Goal: Find specific page/section

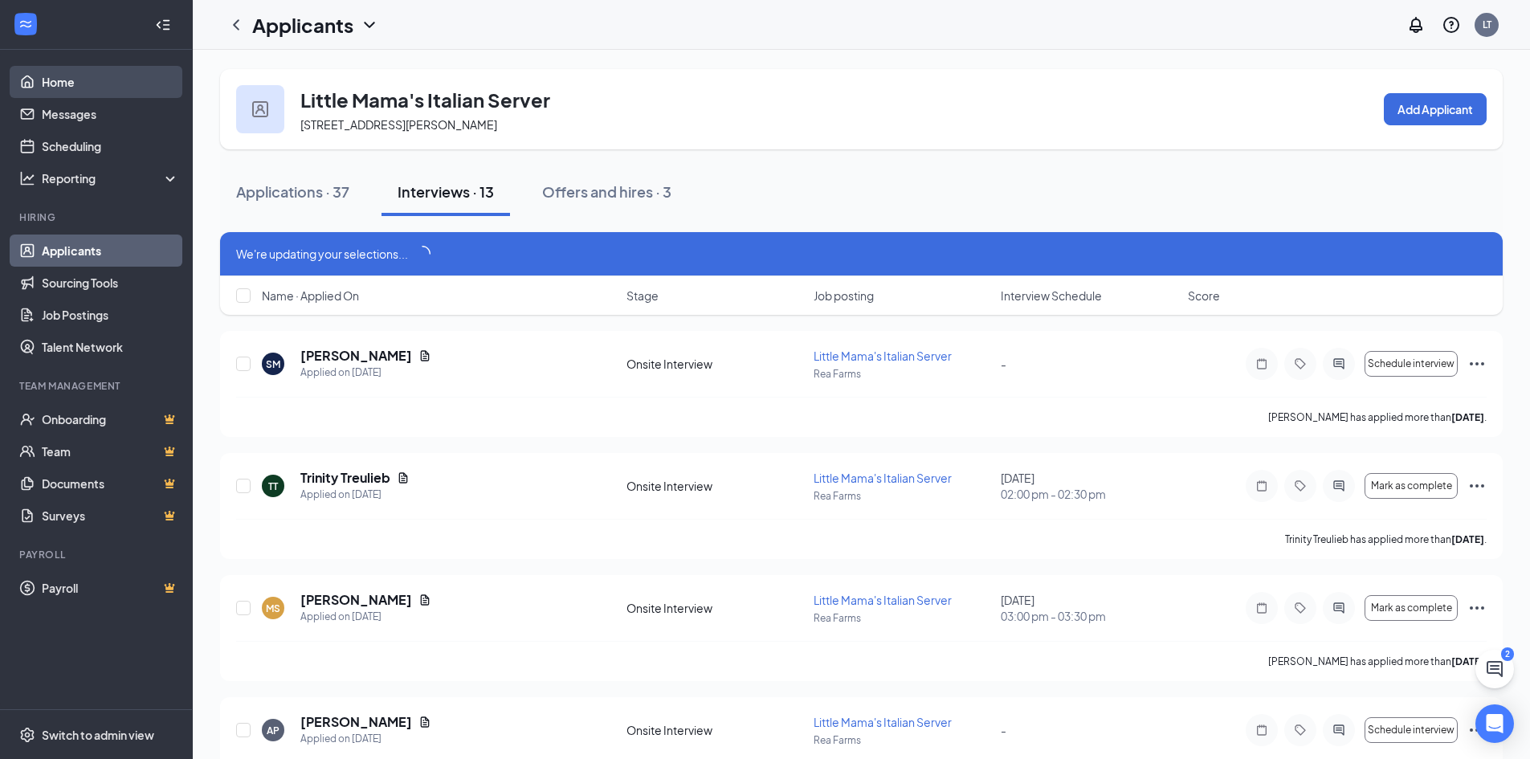
click at [53, 76] on link "Home" at bounding box center [110, 82] width 137 height 32
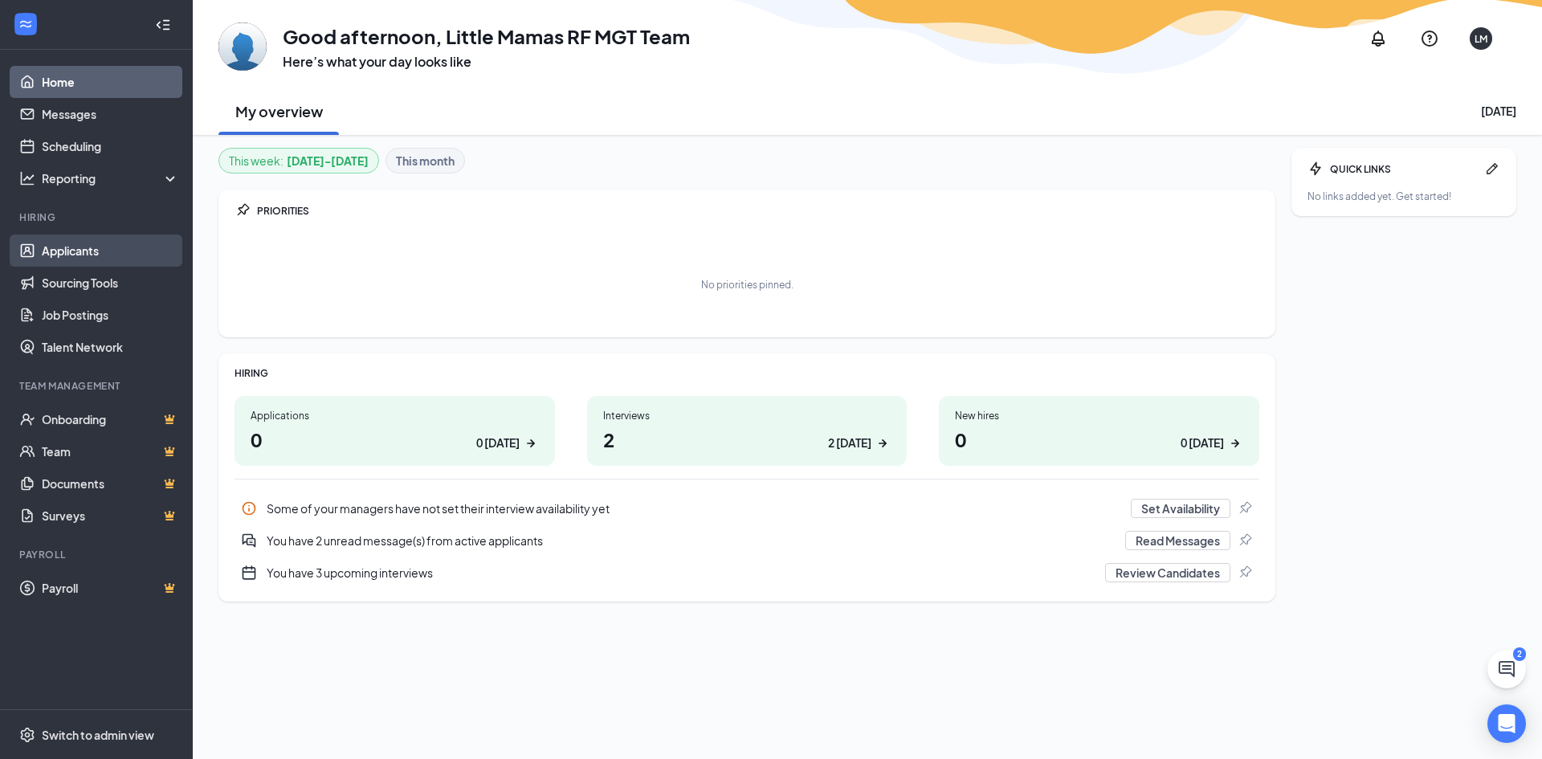
click at [77, 240] on link "Applicants" at bounding box center [110, 250] width 137 height 32
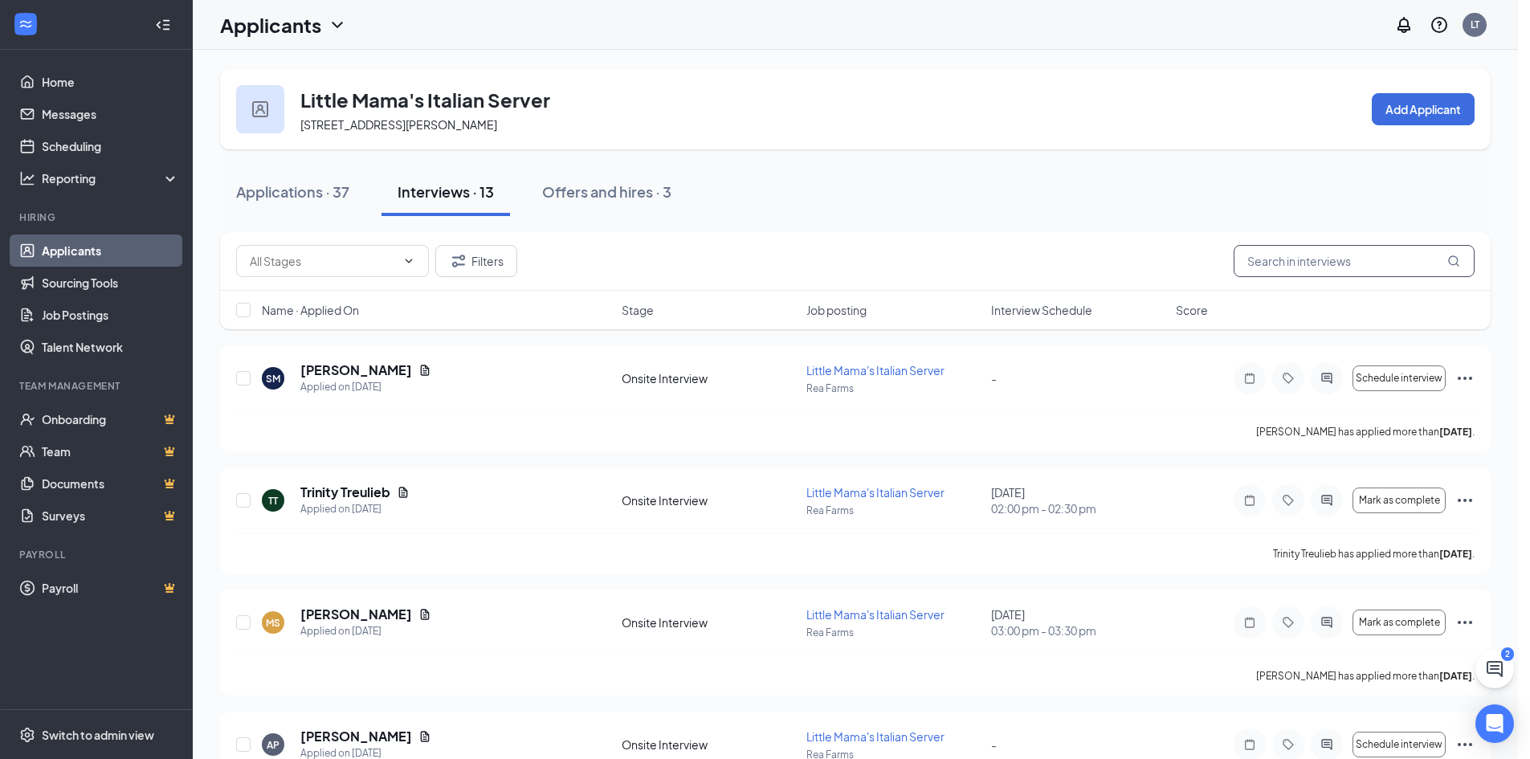
click at [1299, 269] on input "text" at bounding box center [1354, 261] width 241 height 32
click at [273, 185] on div "Applications · 37" at bounding box center [292, 191] width 113 height 20
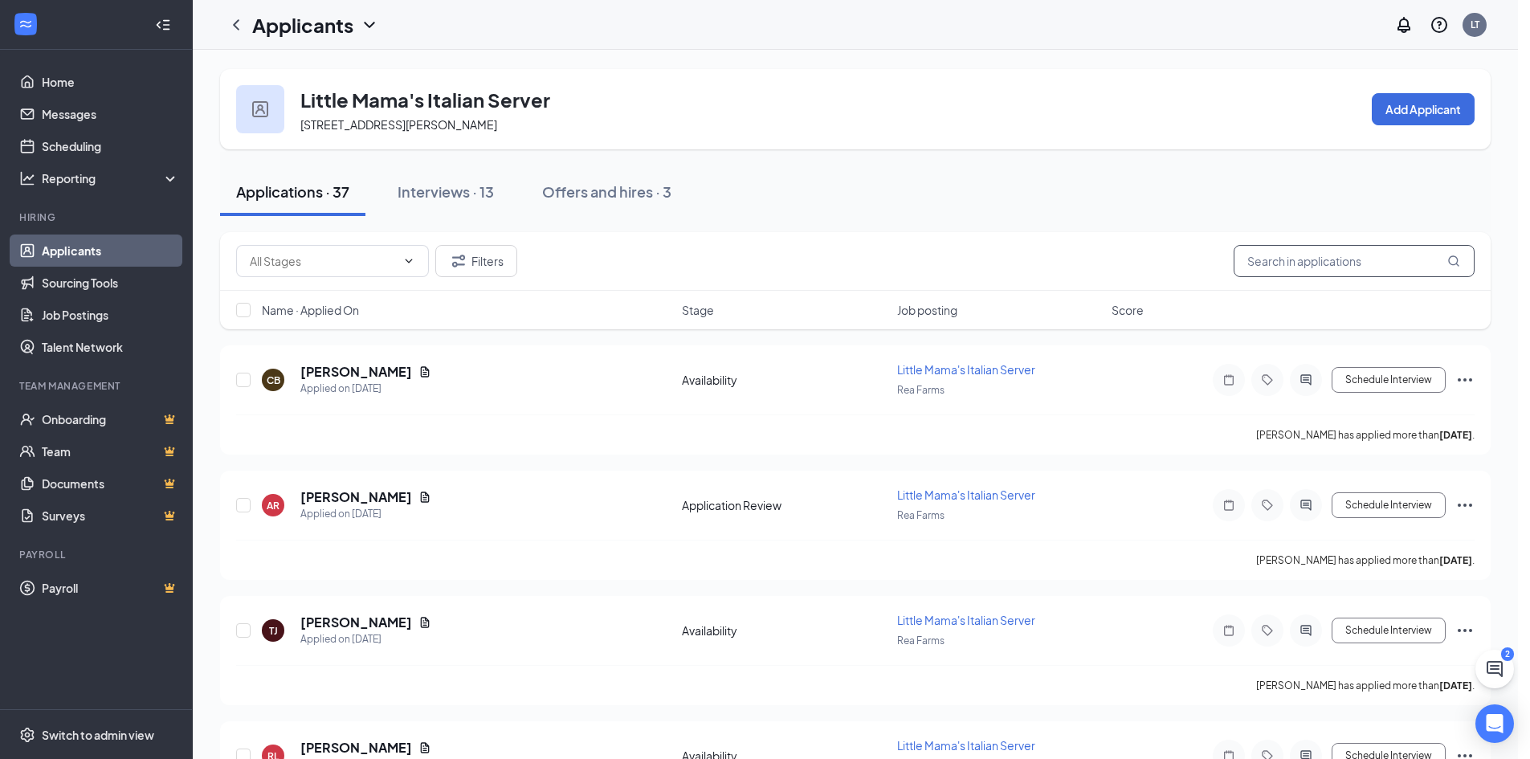
click at [1323, 263] on input "text" at bounding box center [1354, 261] width 241 height 32
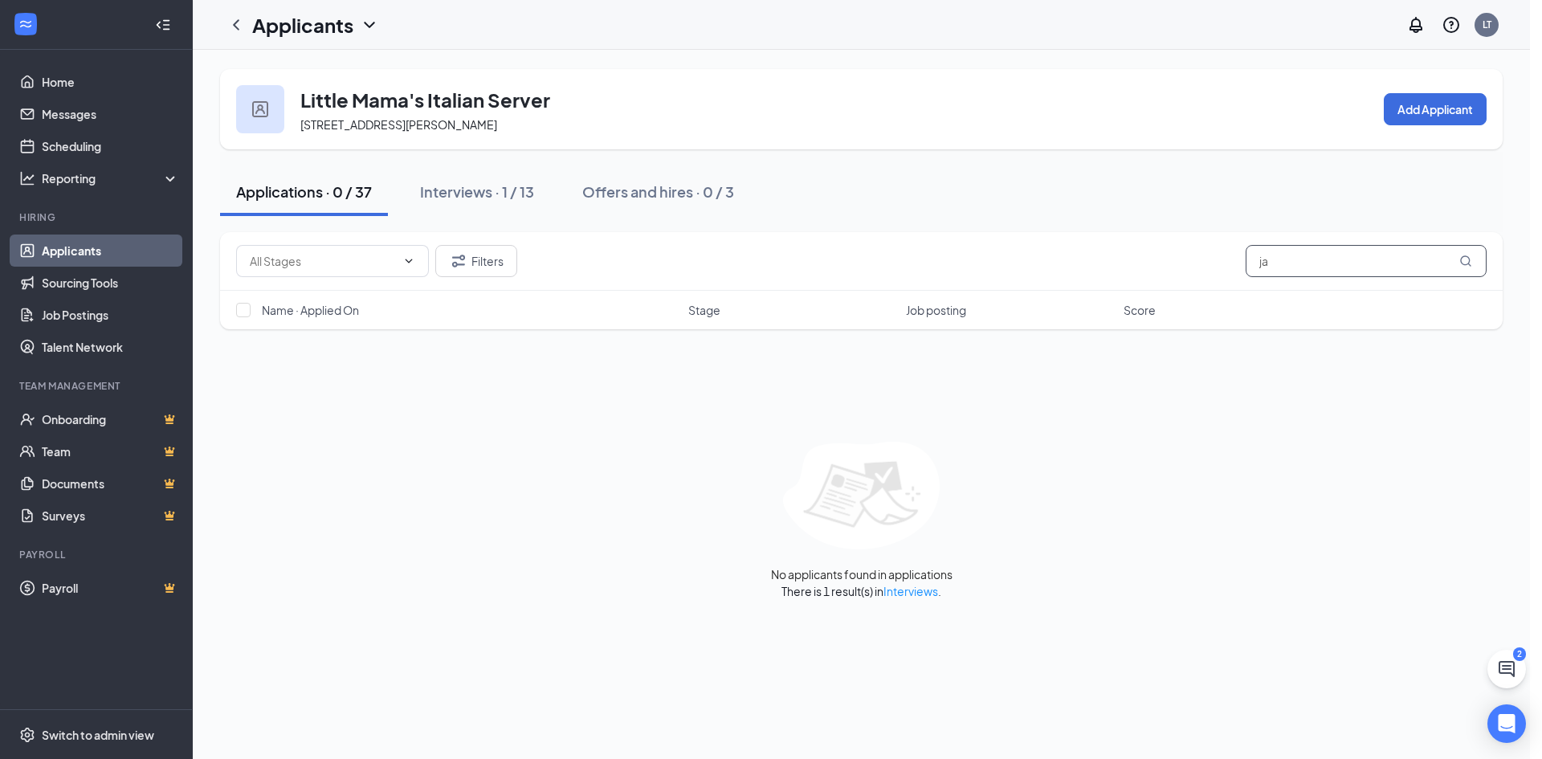
type input "j"
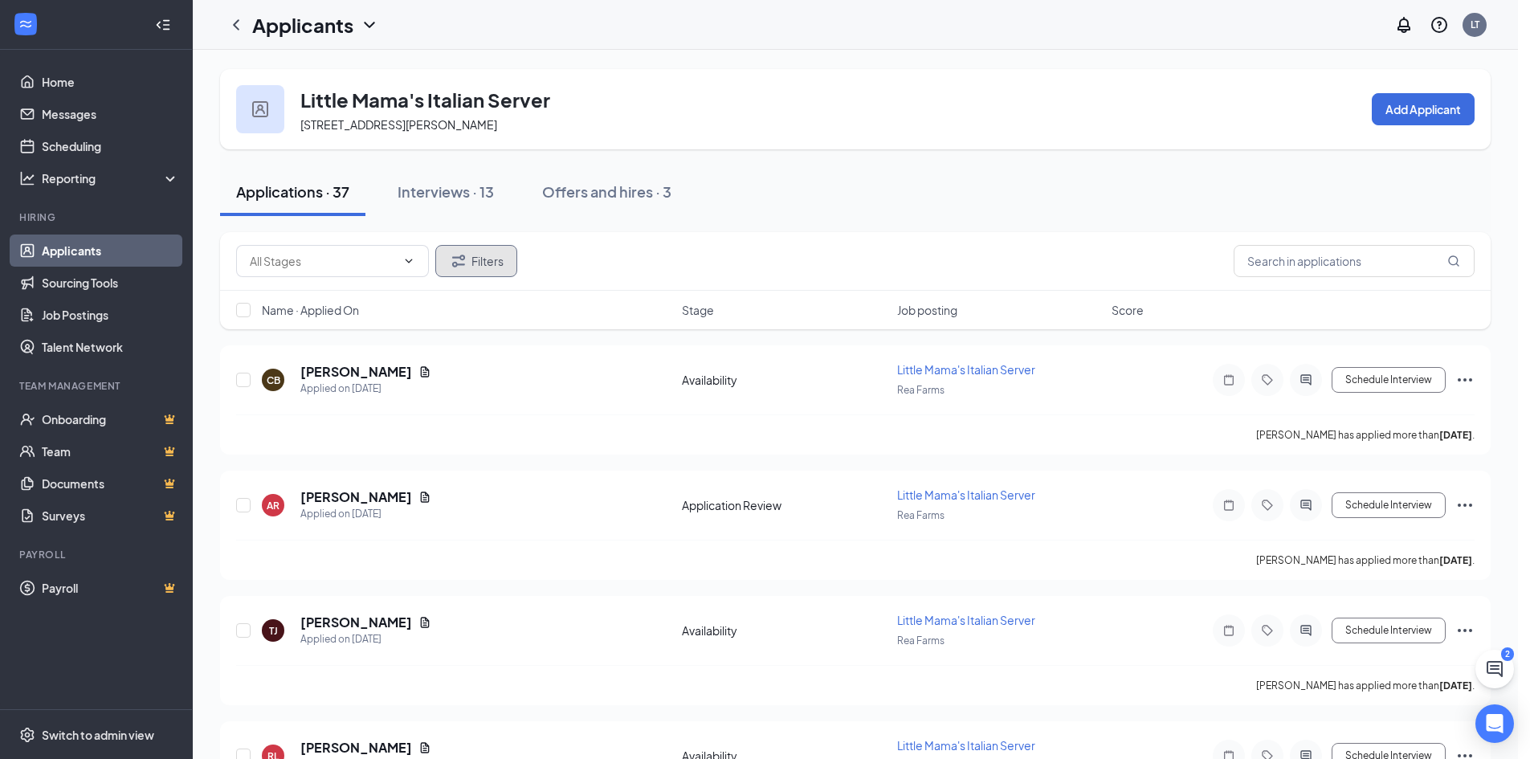
click at [469, 254] on button "Filters" at bounding box center [476, 261] width 82 height 32
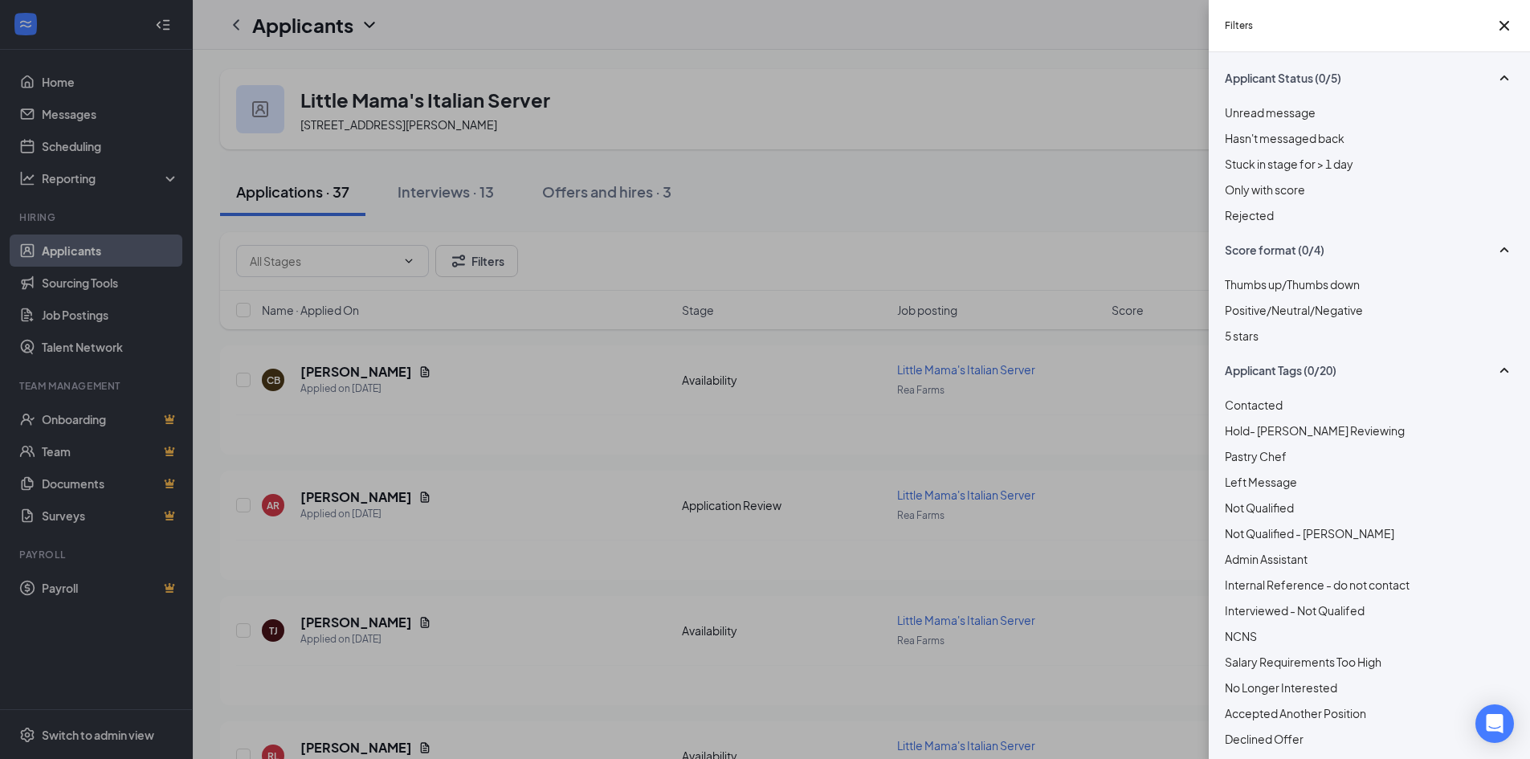
click at [1234, 219] on span "Rejected" at bounding box center [1249, 215] width 49 height 14
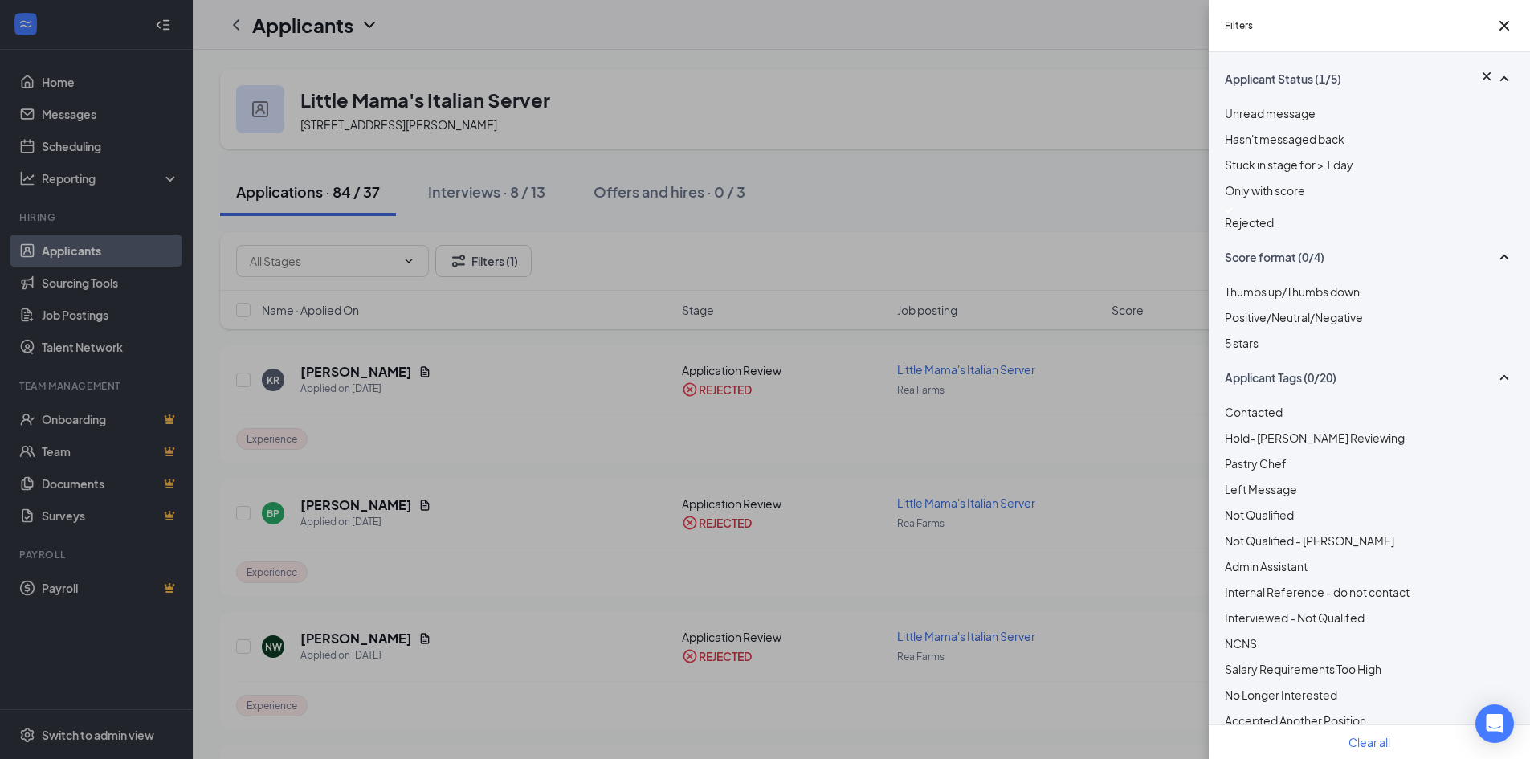
click at [1002, 189] on div "Filters Applicant Status (1/5) Unread message Hasn't messaged back Stuck in sta…" at bounding box center [765, 379] width 1530 height 759
click at [1507, 22] on icon "Cross" at bounding box center [1504, 26] width 10 height 10
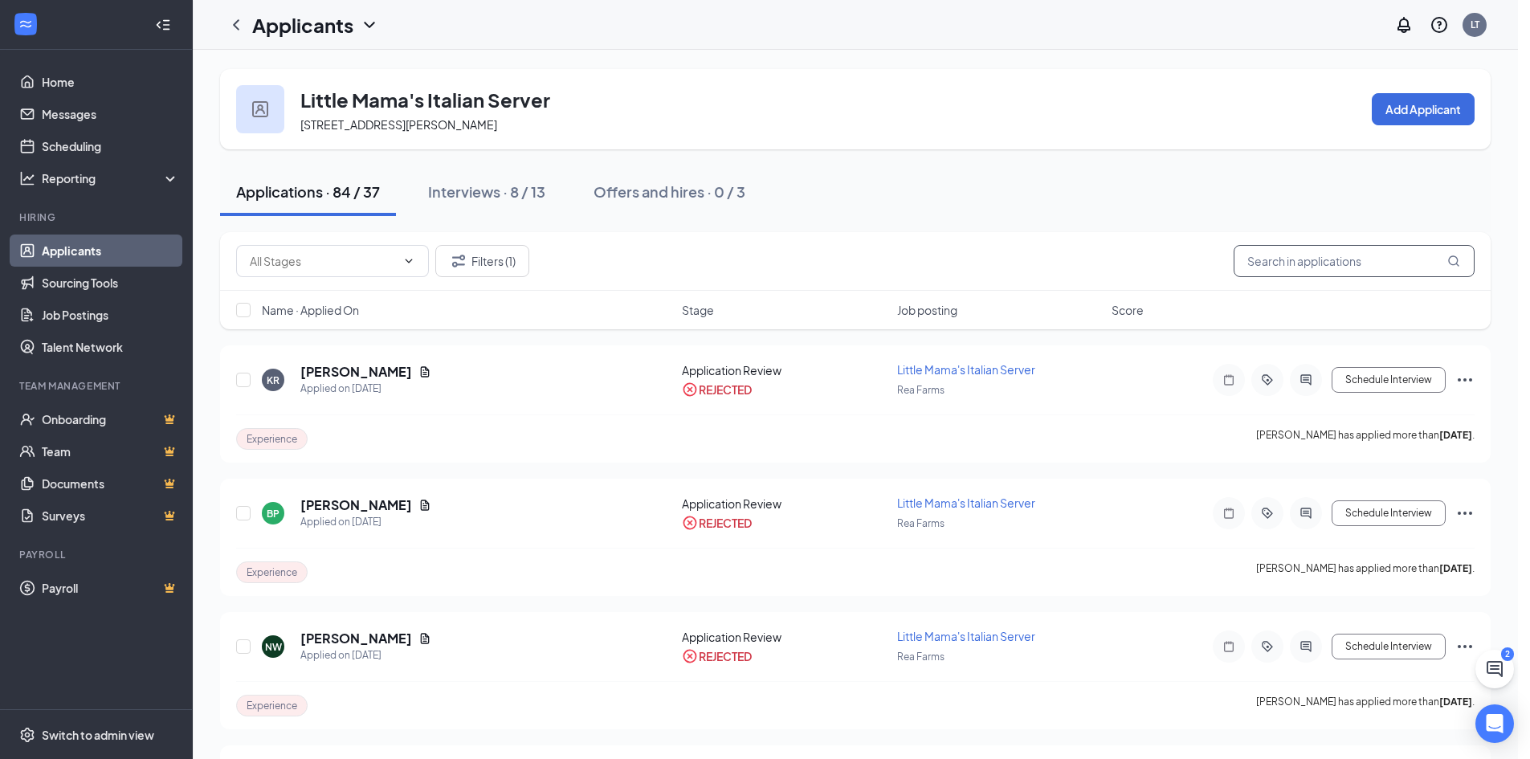
click at [1322, 255] on input "text" at bounding box center [1354, 261] width 241 height 32
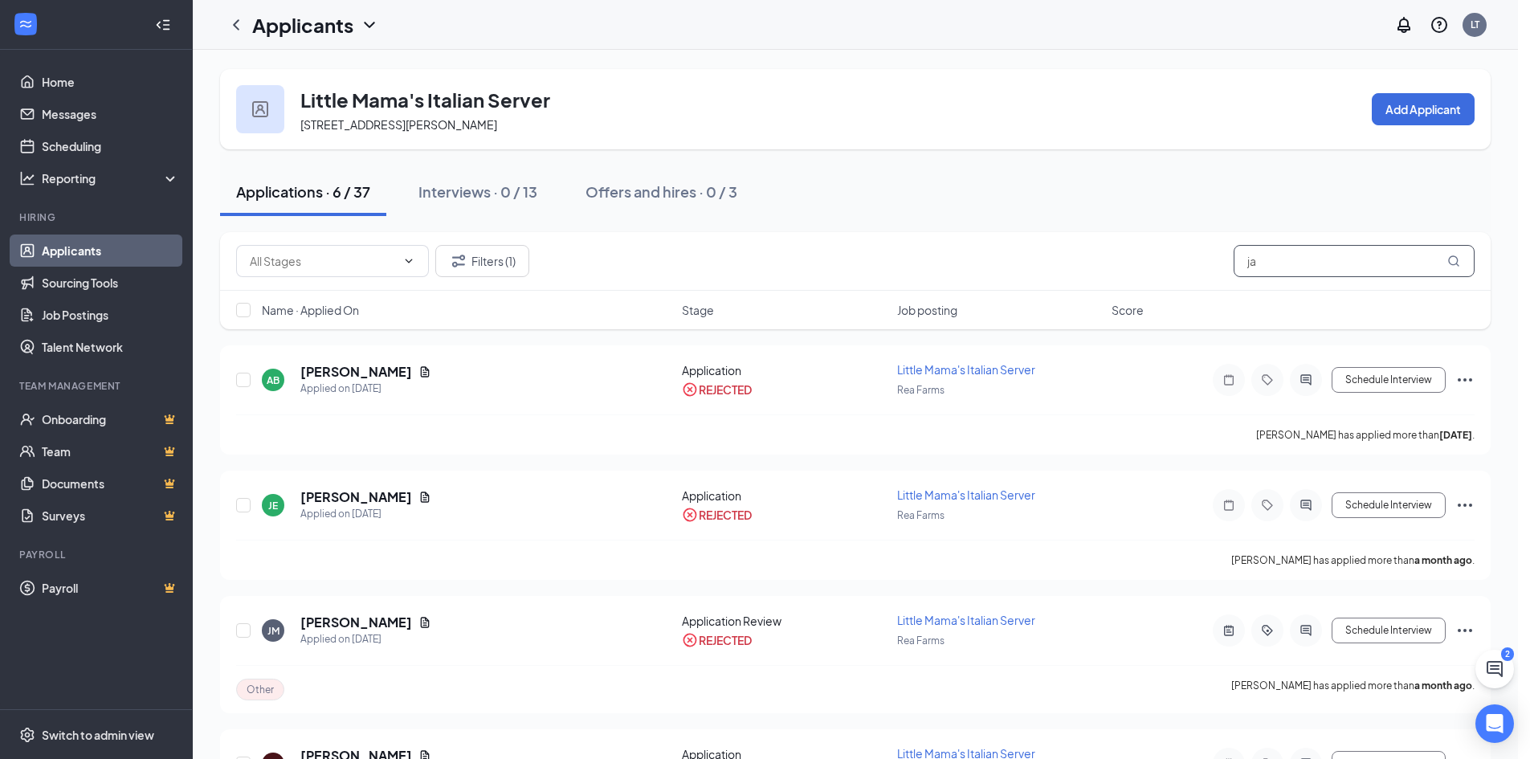
type input "ja"
